Goal: Task Accomplishment & Management: Complete application form

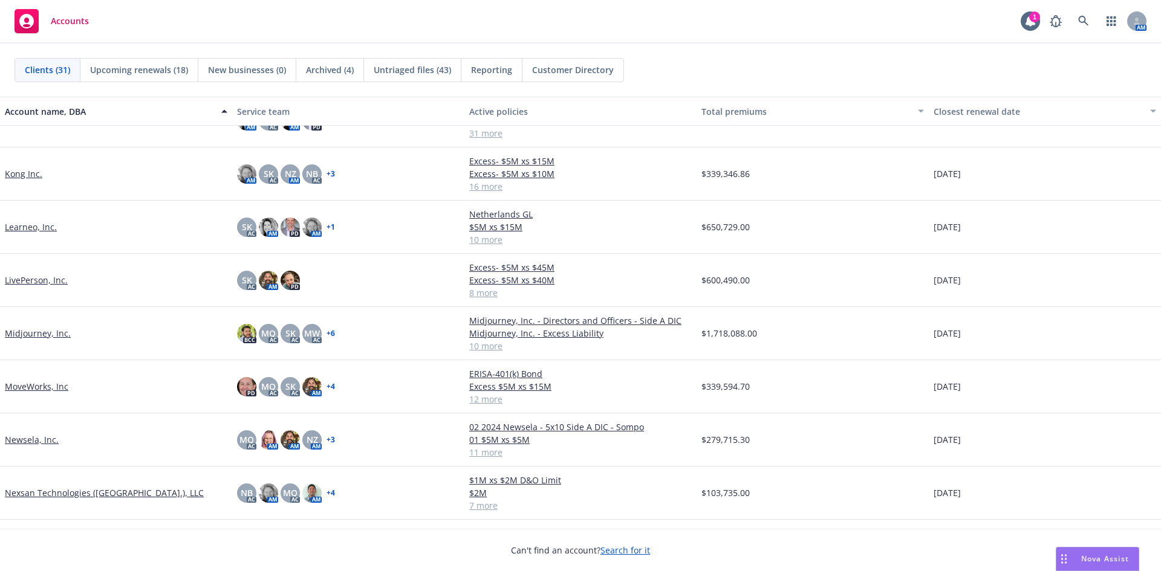
scroll to position [544, 0]
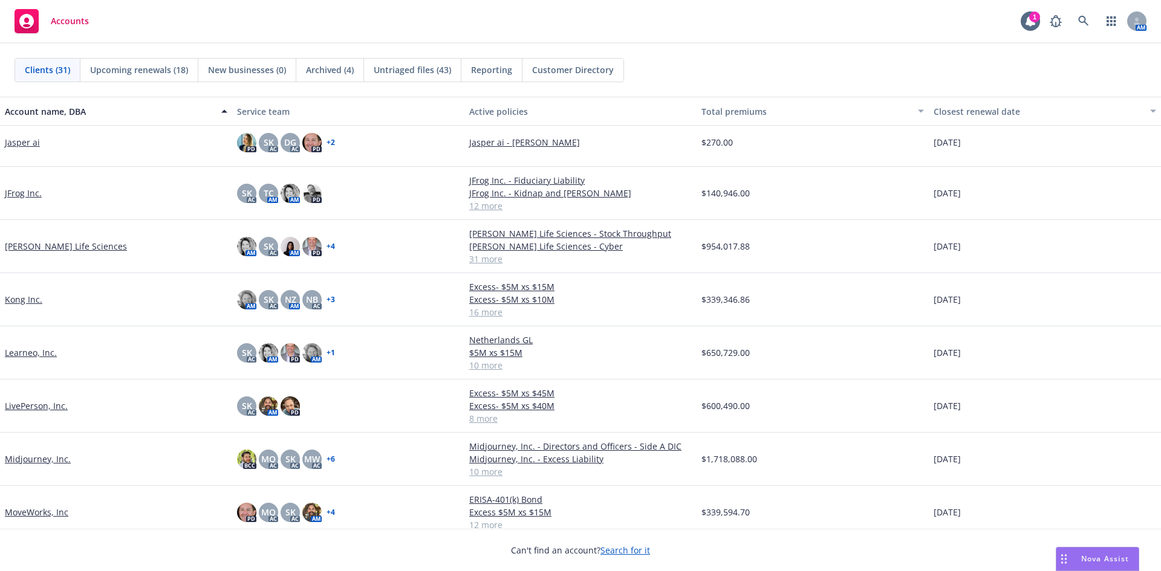
click at [21, 196] on link "JFrog Inc." at bounding box center [23, 193] width 37 height 13
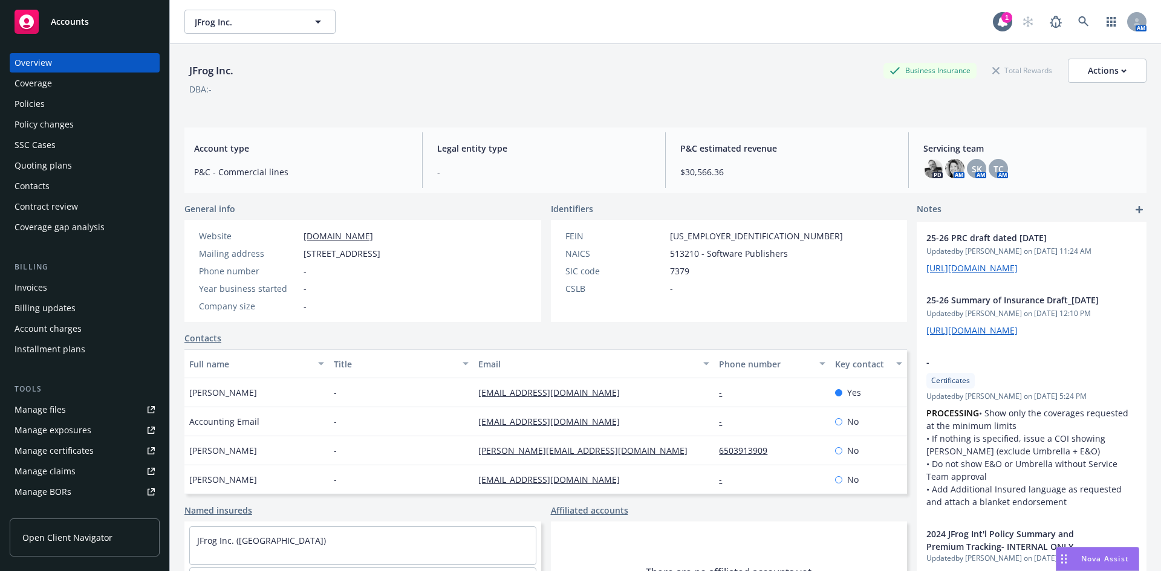
click at [47, 450] on div "Manage certificates" at bounding box center [54, 450] width 79 height 19
click at [77, 453] on div "Manage certificates" at bounding box center [54, 450] width 79 height 19
click at [58, 27] on span "Accounts" at bounding box center [70, 22] width 38 height 10
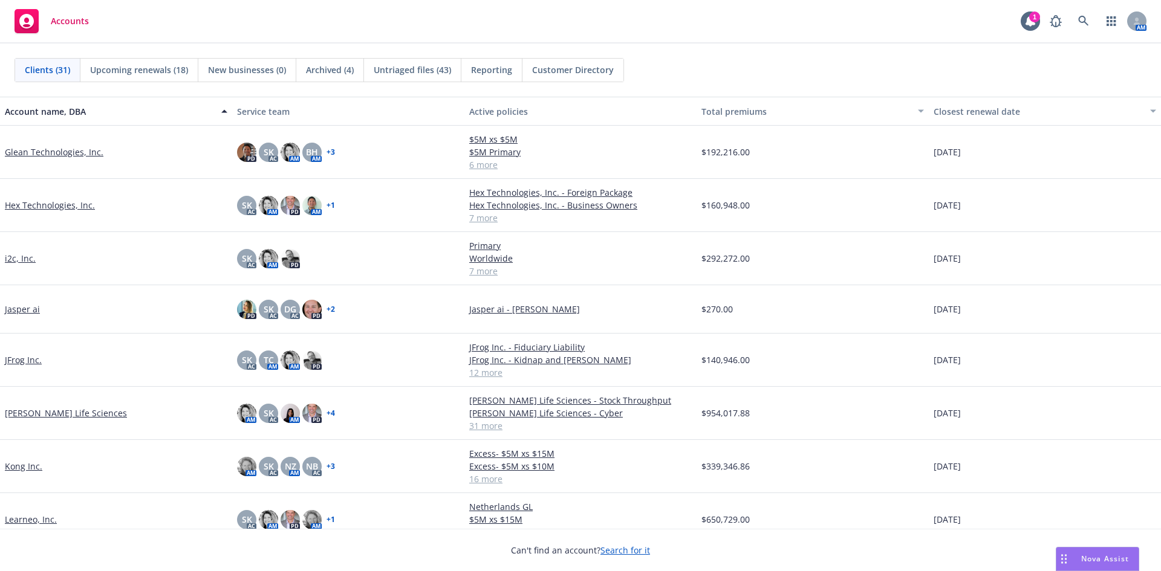
scroll to position [423, 0]
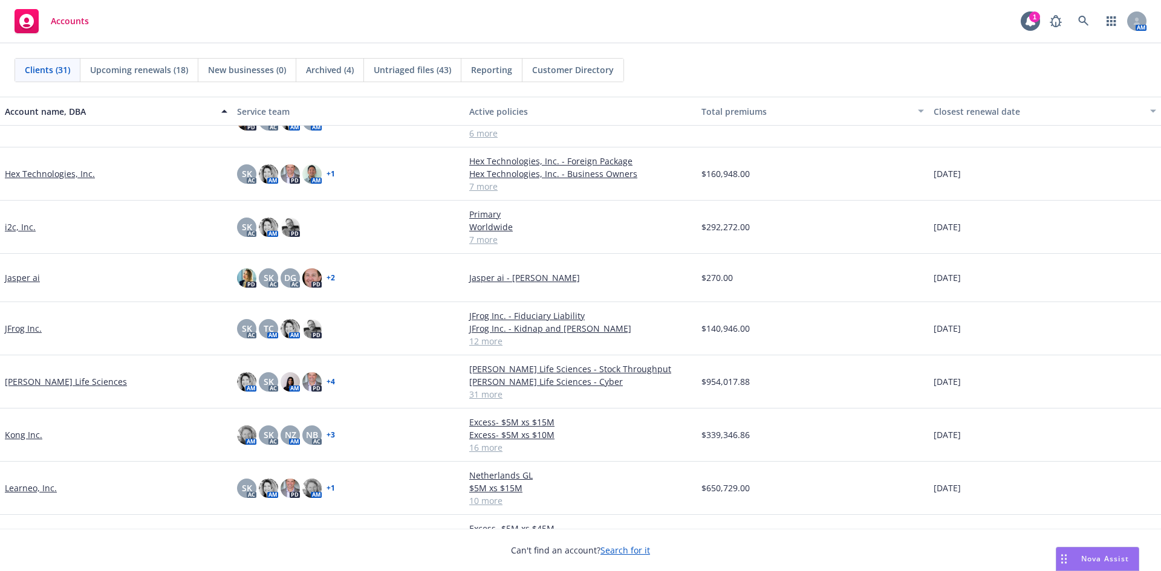
click at [36, 388] on div "[PERSON_NAME] Life Sciences" at bounding box center [116, 381] width 232 height 53
click at [39, 381] on link "[PERSON_NAME] Life Sciences" at bounding box center [66, 381] width 122 height 13
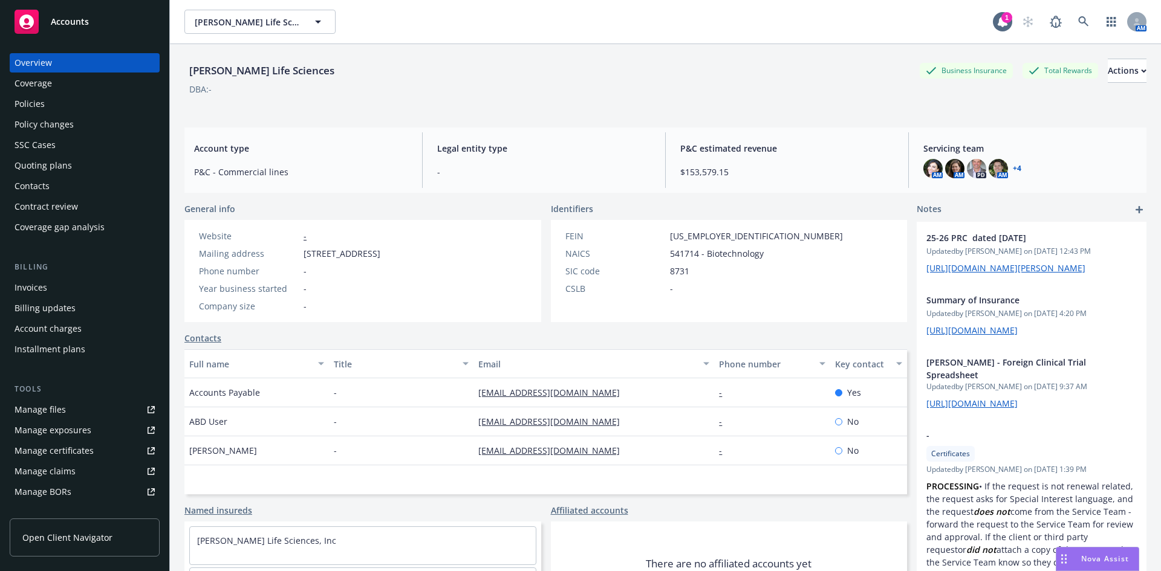
click at [56, 125] on div "Policy changes" at bounding box center [44, 124] width 59 height 19
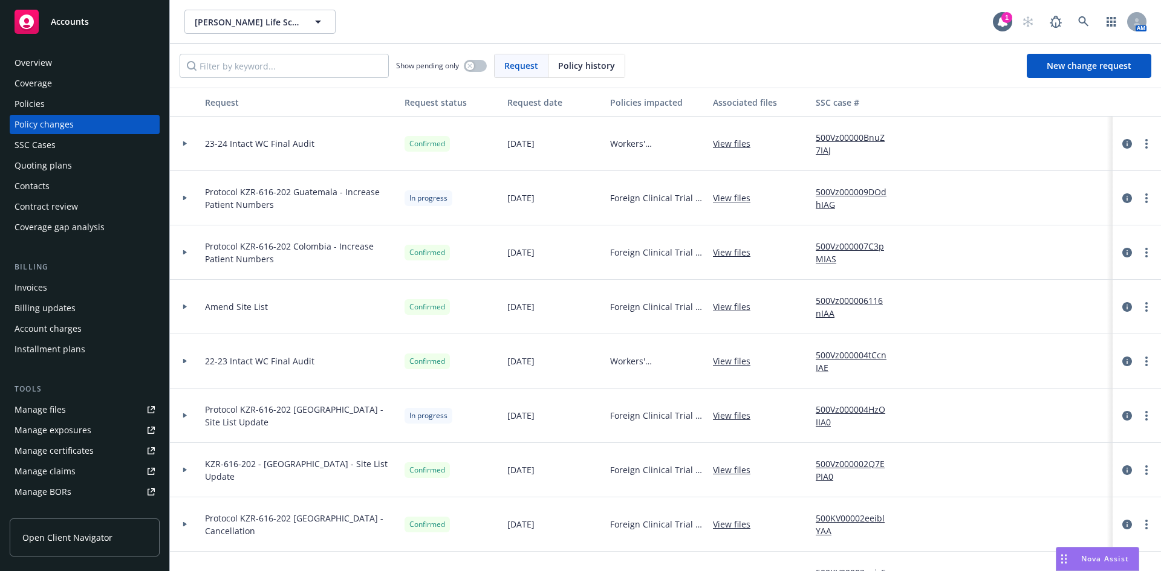
click at [178, 142] on div at bounding box center [185, 143] width 21 height 4
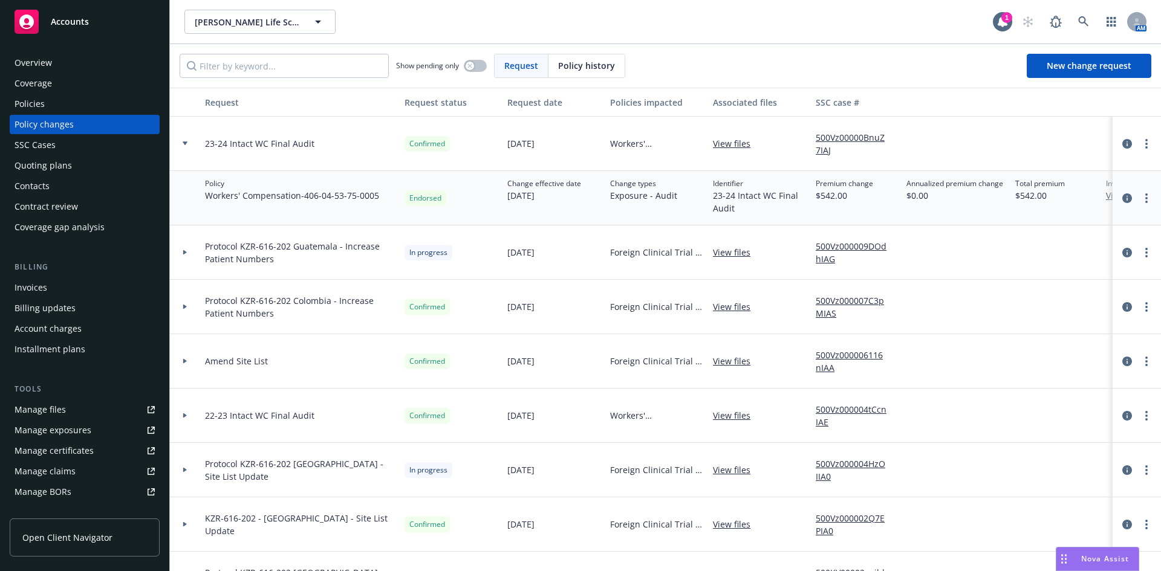
click at [182, 143] on div at bounding box center [185, 143] width 21 height 4
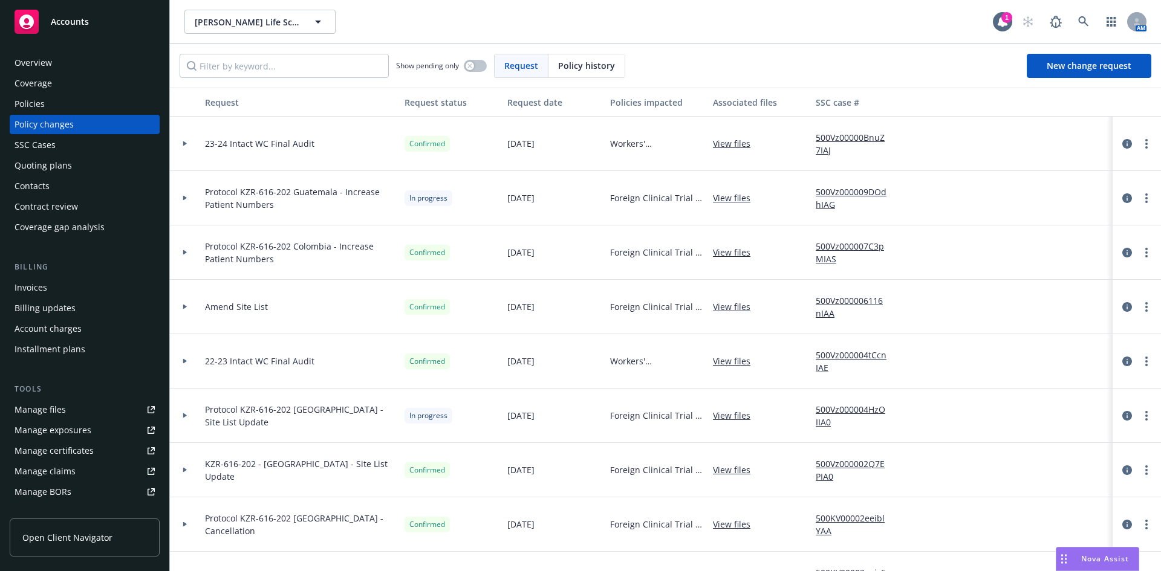
click at [182, 363] on div at bounding box center [185, 361] width 30 height 54
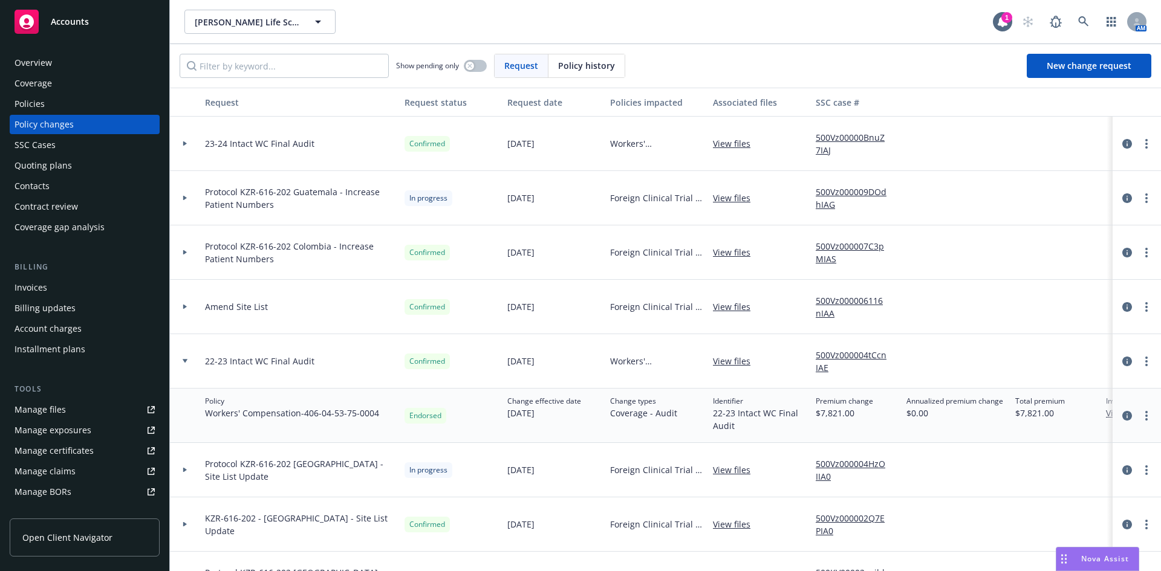
click at [182, 363] on div at bounding box center [185, 361] width 30 height 54
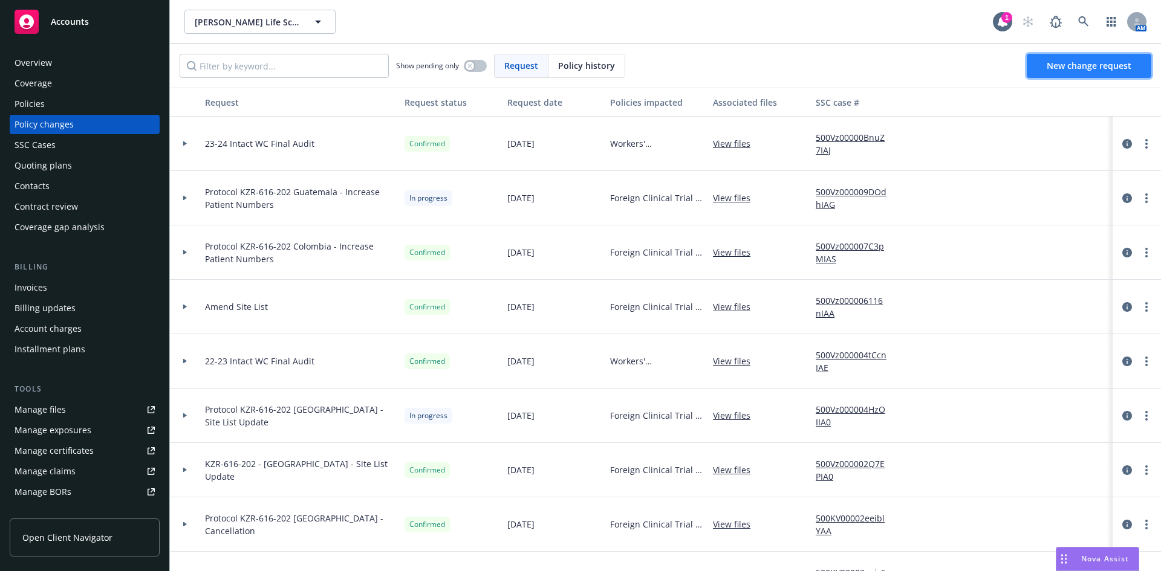
click at [1081, 69] on span "New change request" at bounding box center [1088, 65] width 85 height 11
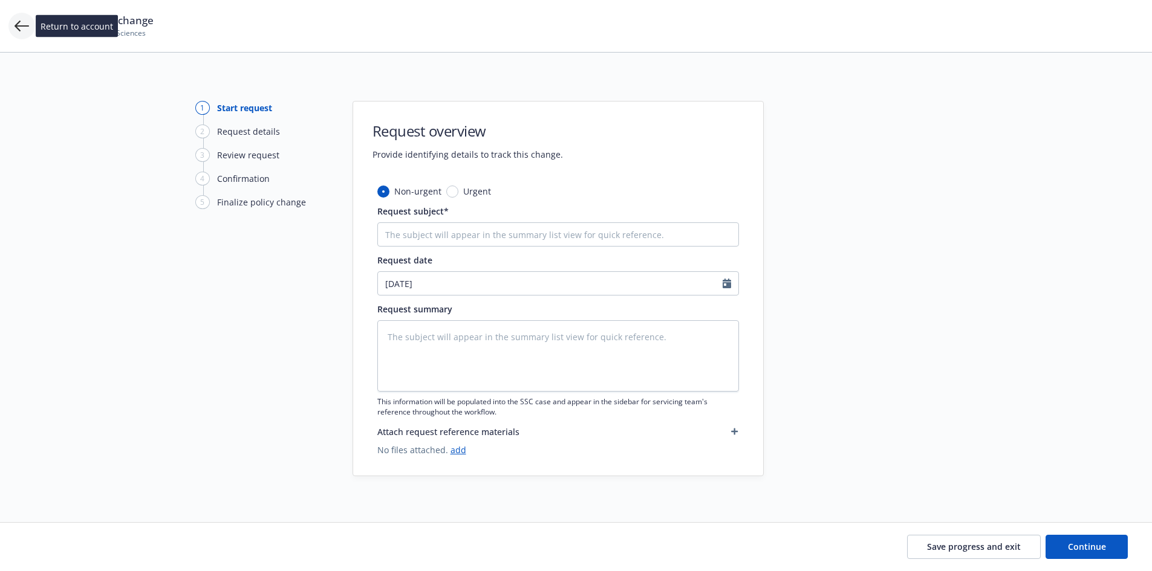
click at [25, 29] on icon at bounding box center [22, 26] width 15 height 15
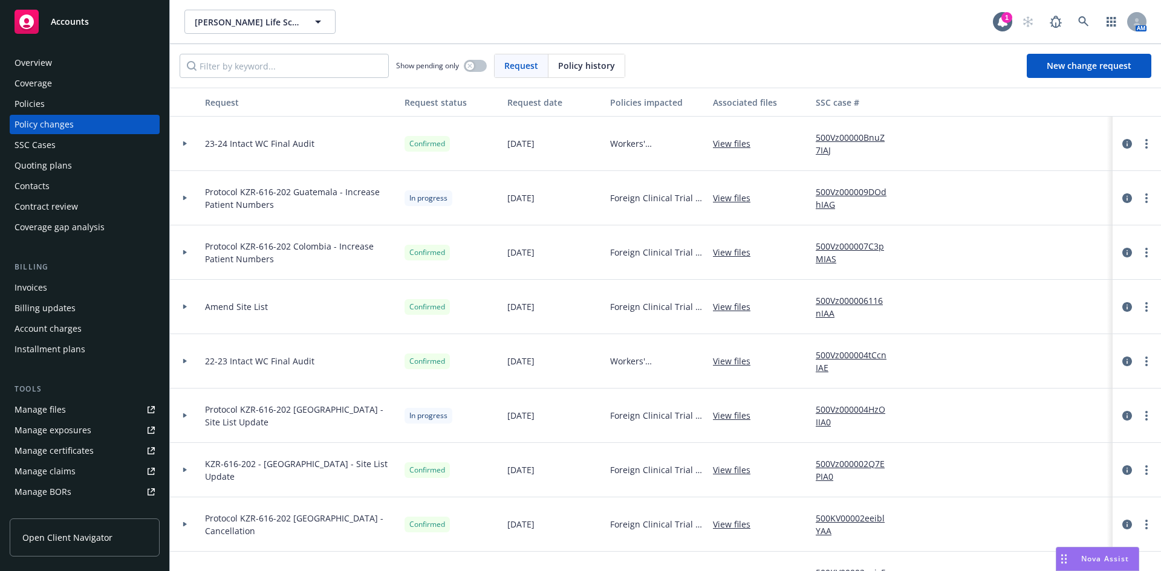
click at [182, 360] on div at bounding box center [185, 361] width 21 height 4
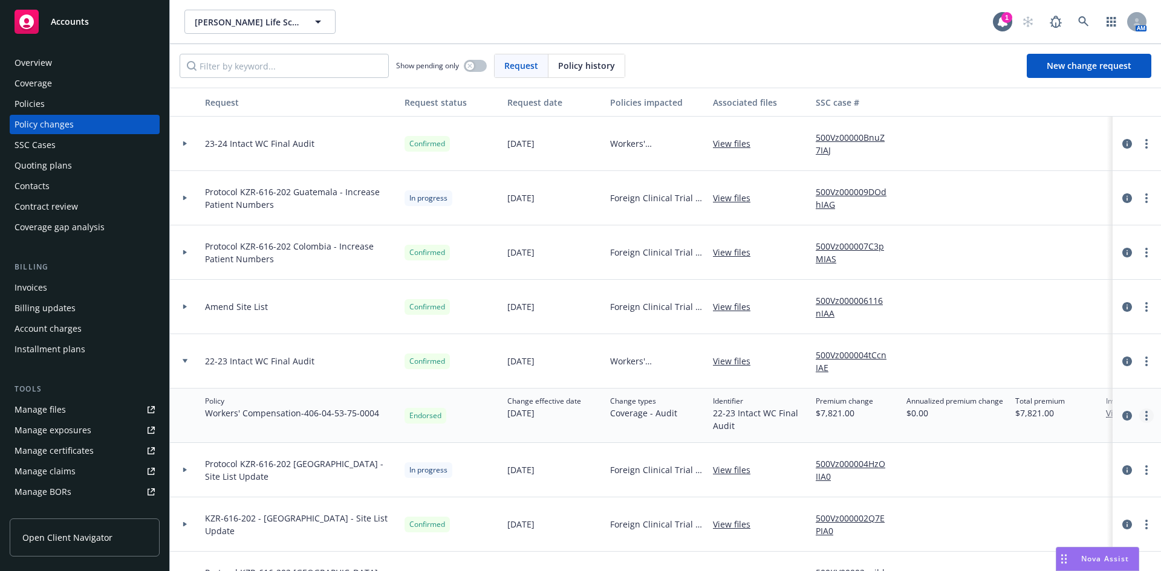
click at [1145, 415] on circle "more" at bounding box center [1146, 416] width 2 height 2
click at [1122, 415] on icon "circleInformation" at bounding box center [1127, 416] width 10 height 10
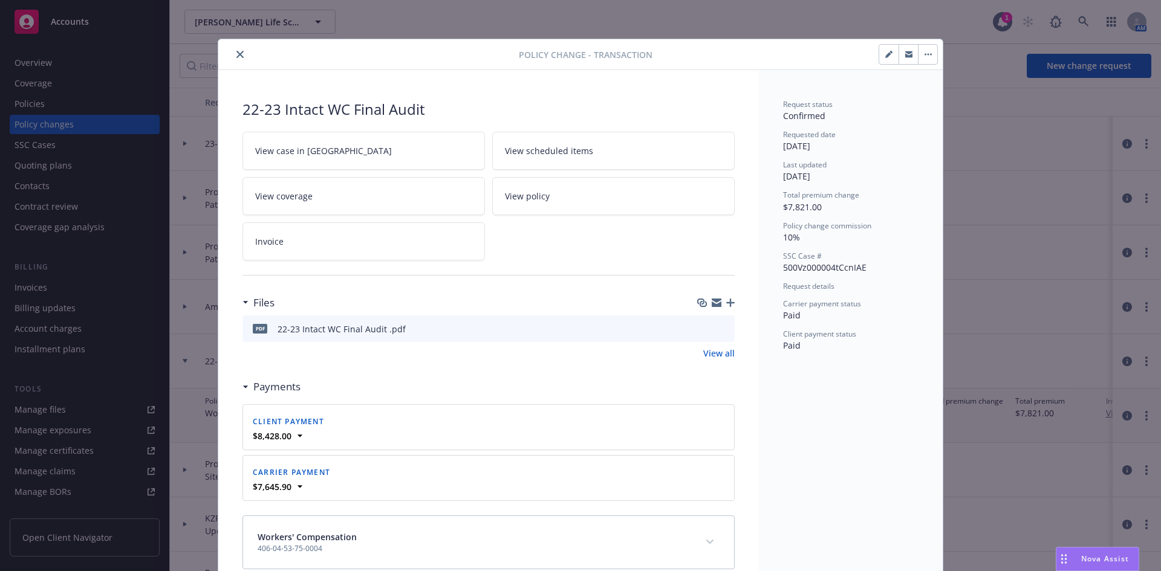
click at [724, 328] on icon "preview file" at bounding box center [723, 328] width 11 height 8
click at [233, 53] on button "close" at bounding box center [240, 54] width 15 height 15
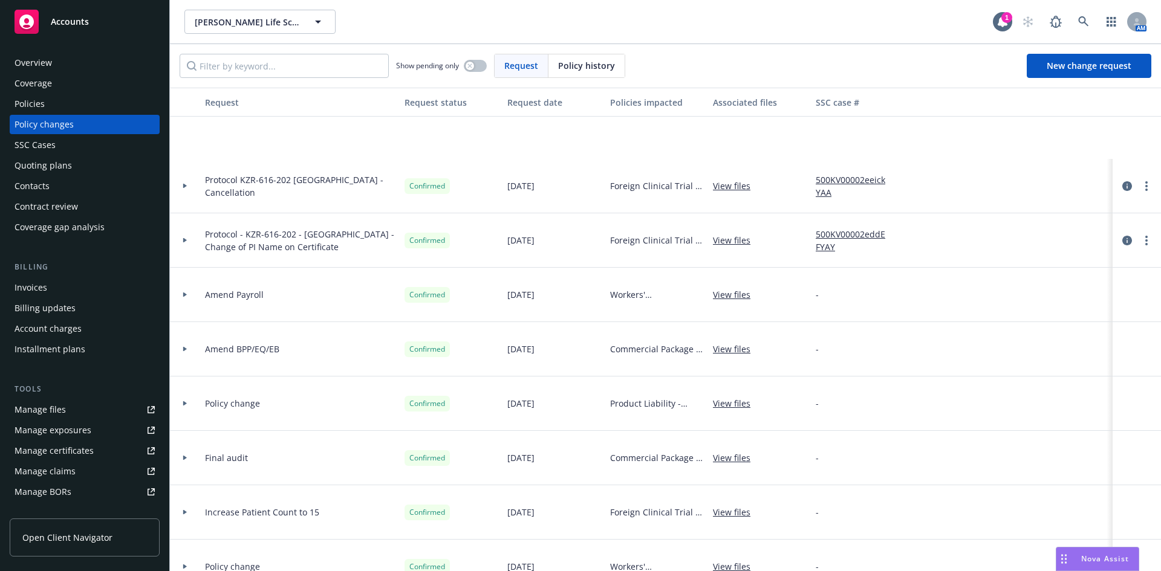
scroll to position [665, 0]
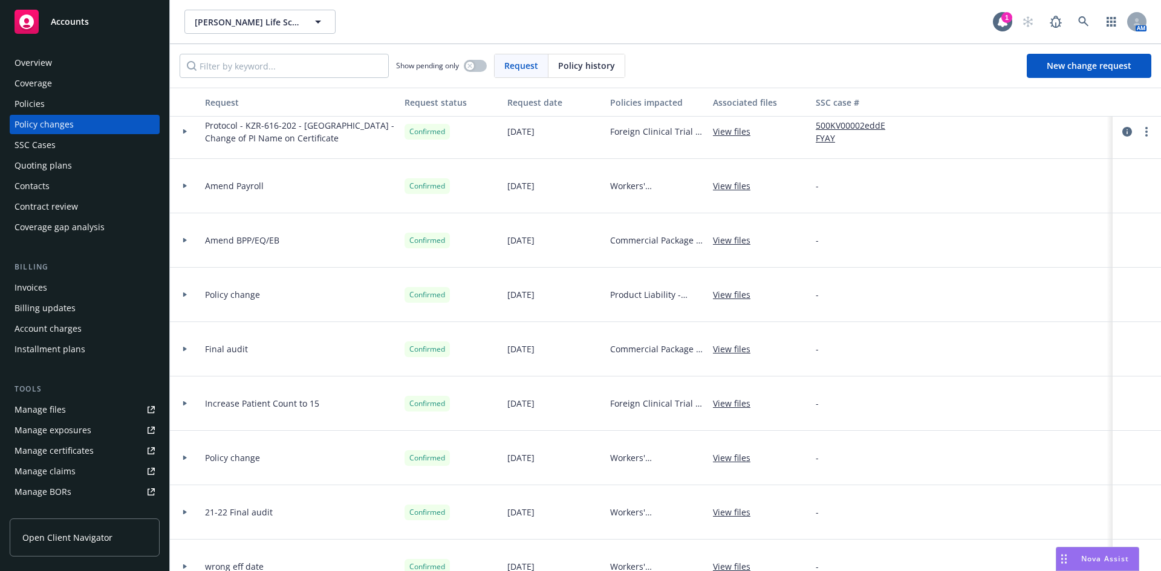
click at [183, 345] on div at bounding box center [185, 349] width 30 height 54
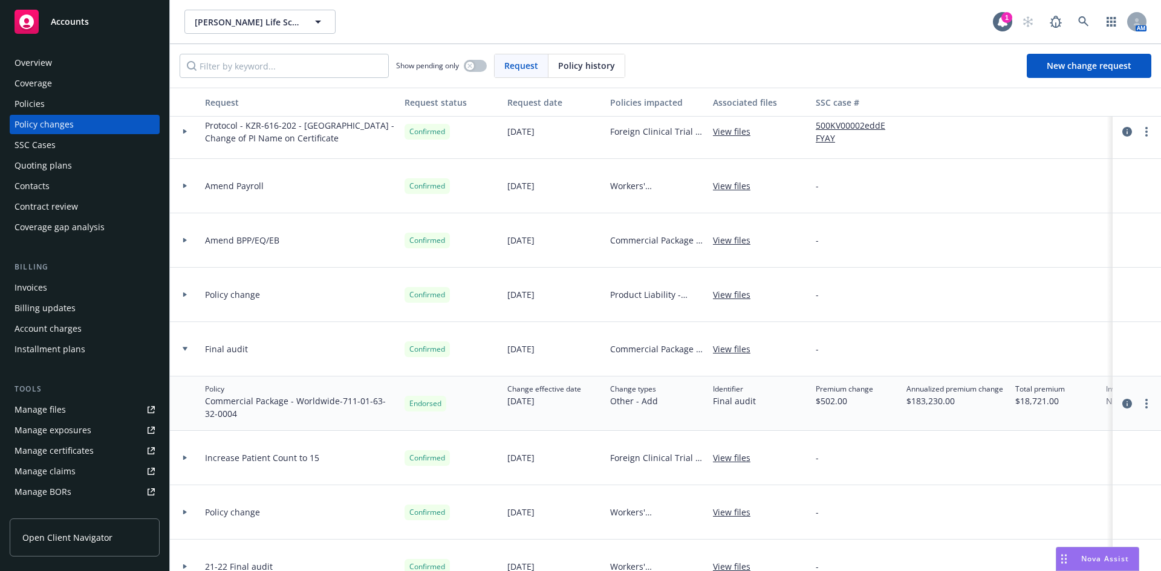
click at [183, 345] on div at bounding box center [185, 349] width 30 height 54
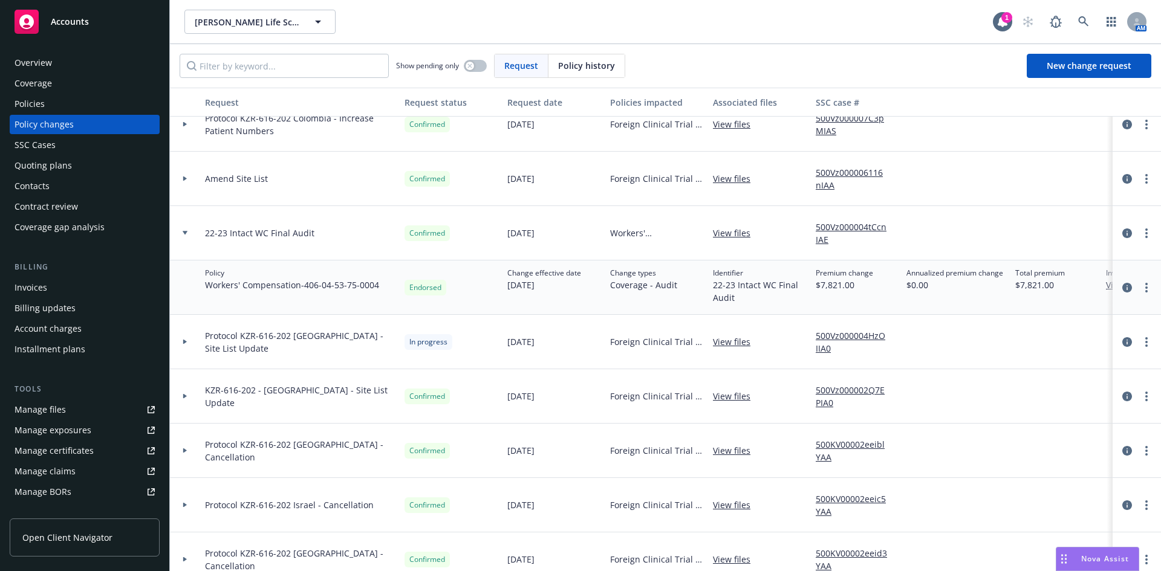
scroll to position [60, 0]
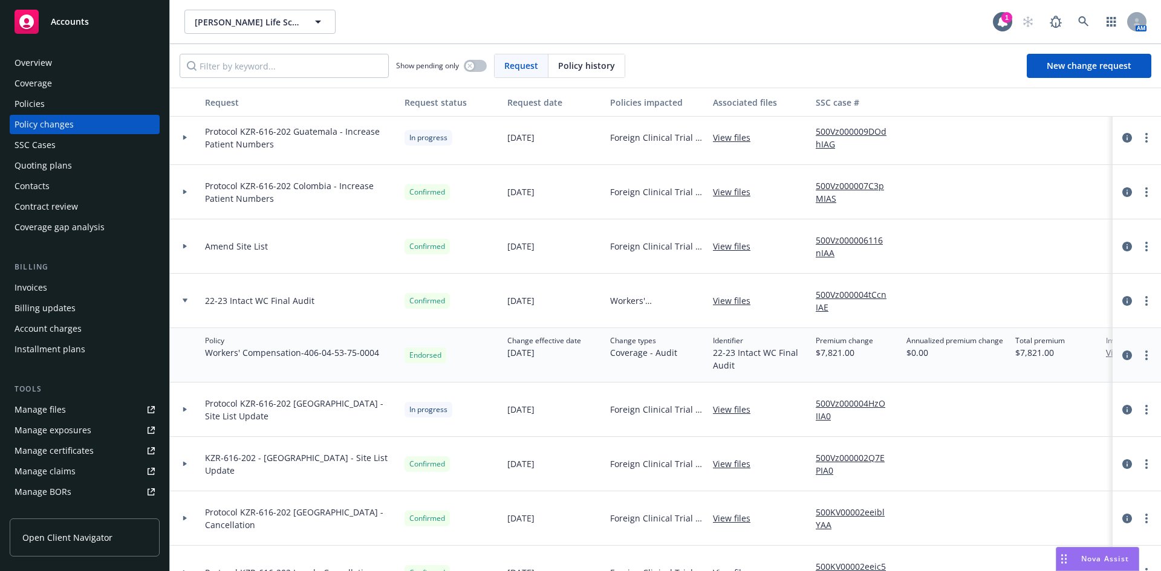
click at [178, 296] on div at bounding box center [185, 301] width 30 height 54
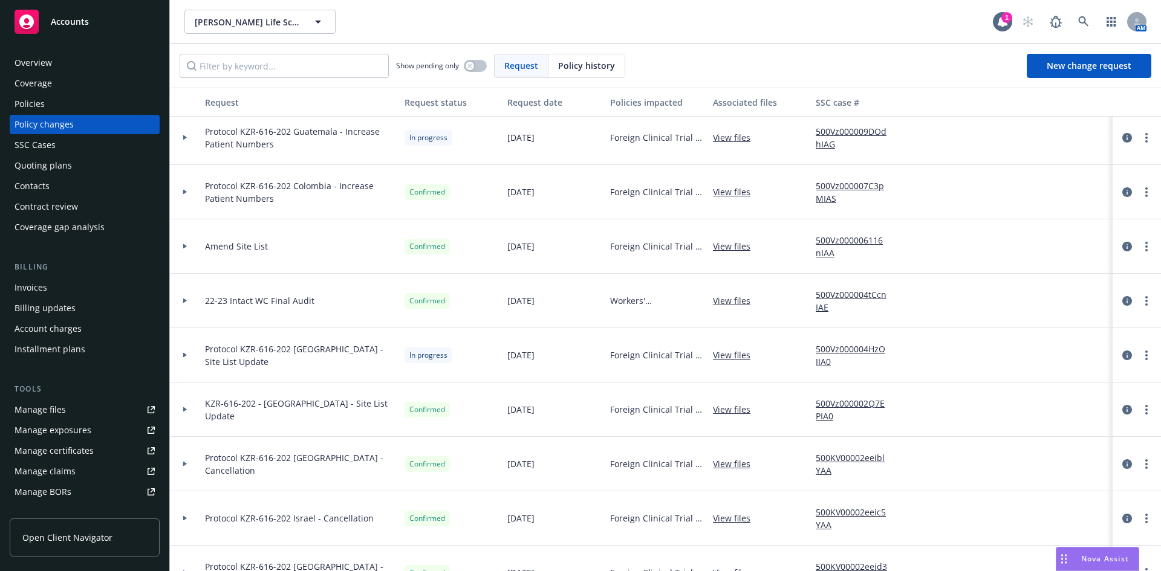
click at [178, 296] on div at bounding box center [185, 301] width 30 height 54
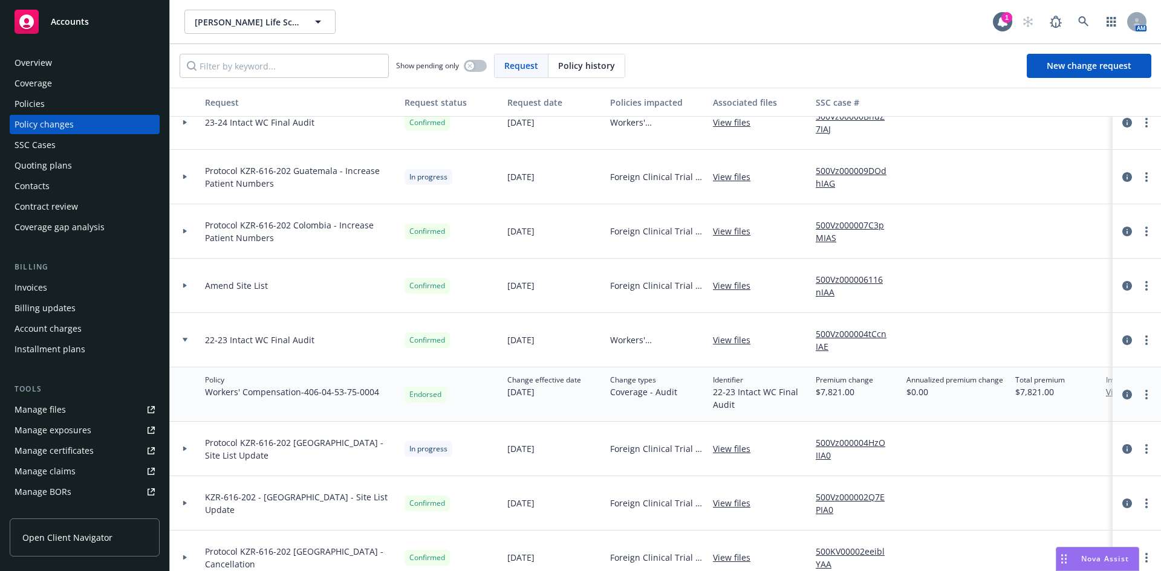
scroll to position [0, 0]
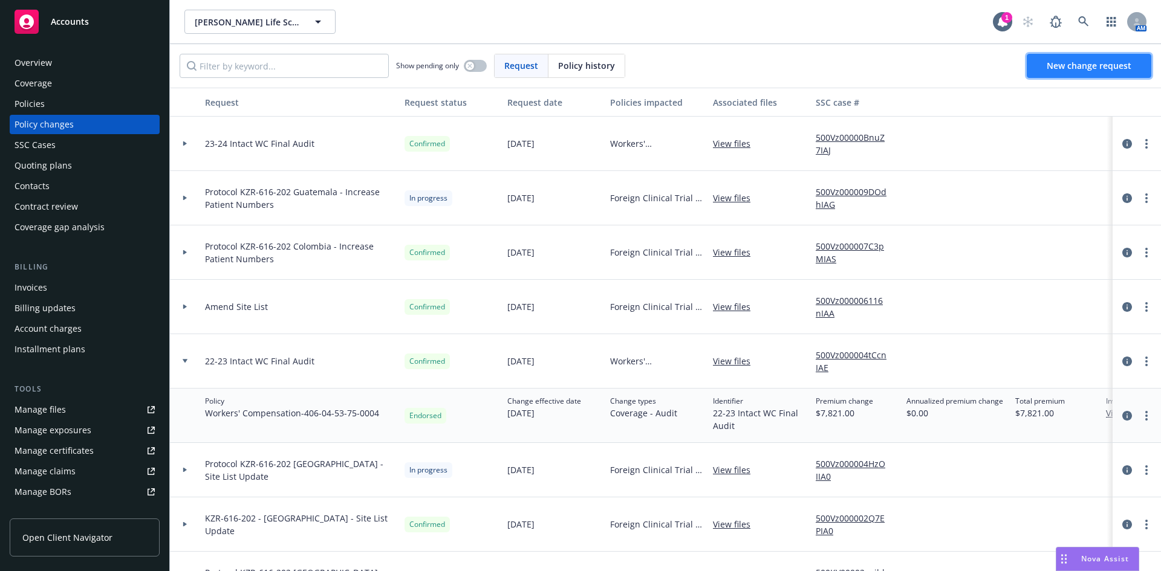
click at [1081, 62] on span "New change request" at bounding box center [1088, 65] width 85 height 11
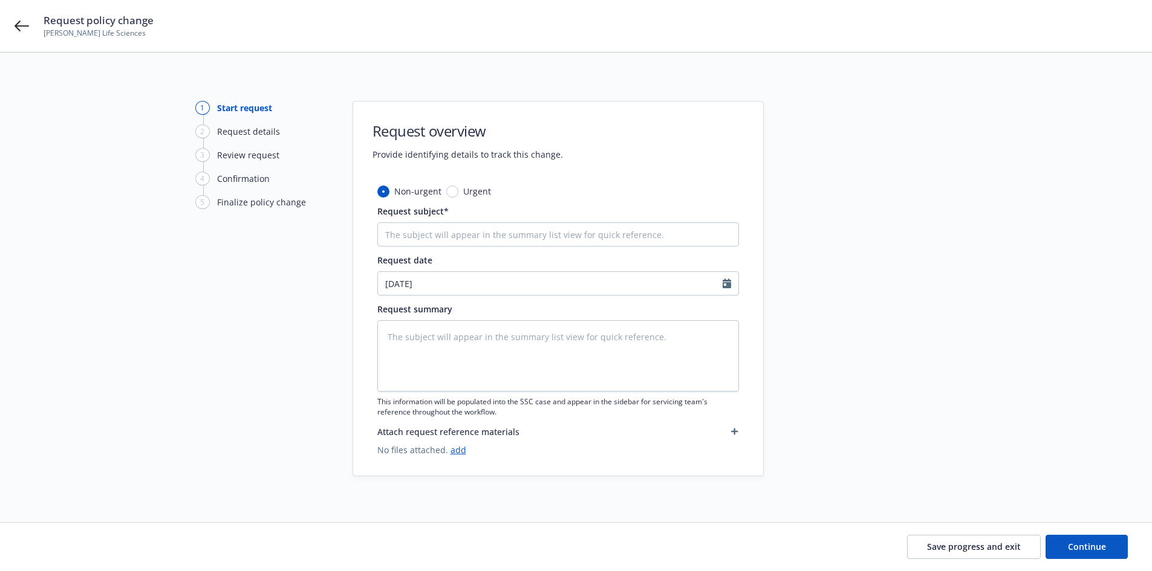
type textarea "x"
click at [10, 24] on div "Request policy change [PERSON_NAME] Life Sciences" at bounding box center [576, 26] width 1152 height 52
click at [19, 27] on icon at bounding box center [22, 26] width 15 height 11
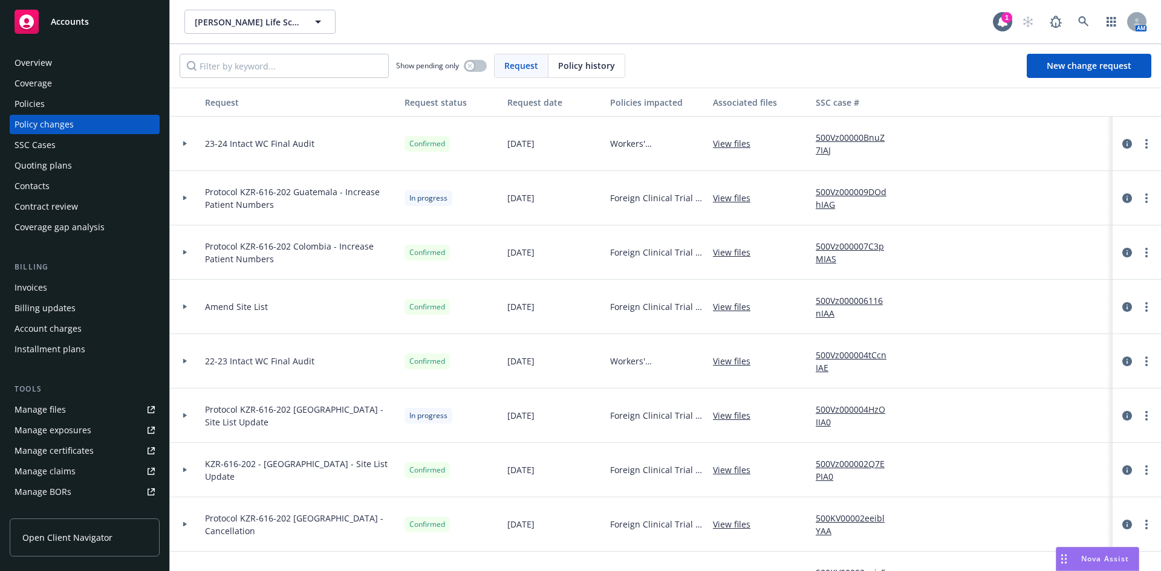
click at [44, 287] on div "Invoices" at bounding box center [31, 287] width 33 height 19
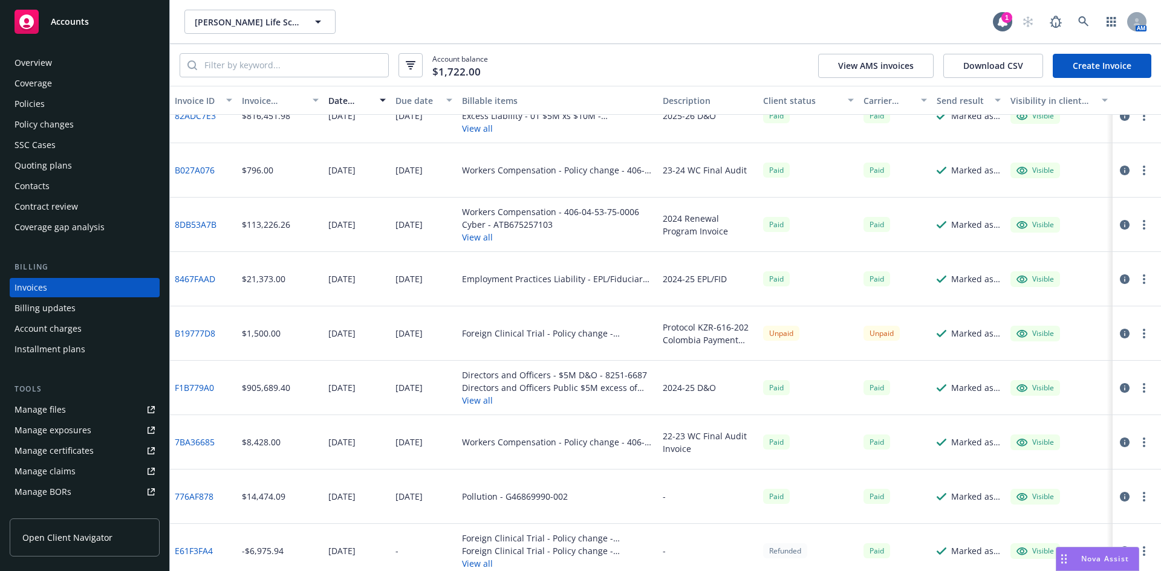
scroll to position [142, 0]
